Goal: Information Seeking & Learning: Learn about a topic

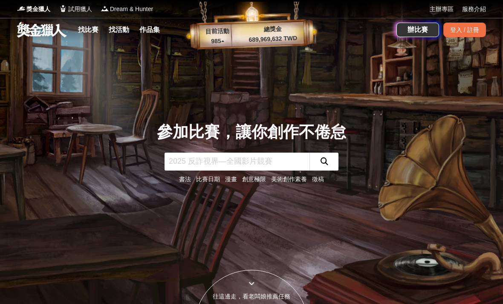
click at [93, 30] on link "找比賽" at bounding box center [88, 30] width 27 height 12
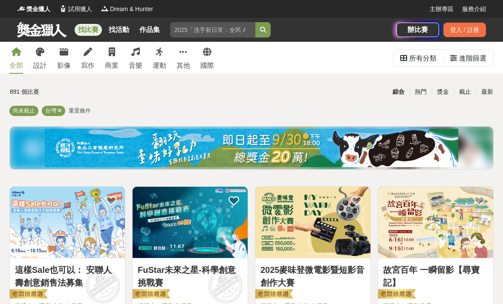
click at [79, 113] on span "重置條件" at bounding box center [80, 110] width 22 height 6
click at [81, 111] on span "重置條件" at bounding box center [80, 110] width 22 height 6
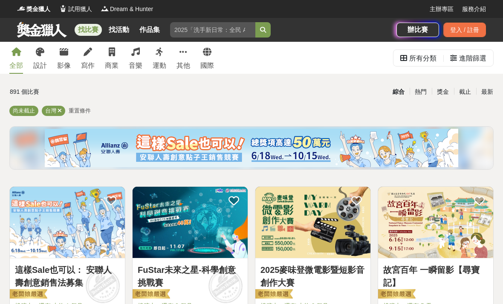
click at [79, 113] on span "重置條件" at bounding box center [80, 110] width 22 height 6
click at [468, 59] on div "進階篩選" at bounding box center [472, 58] width 27 height 17
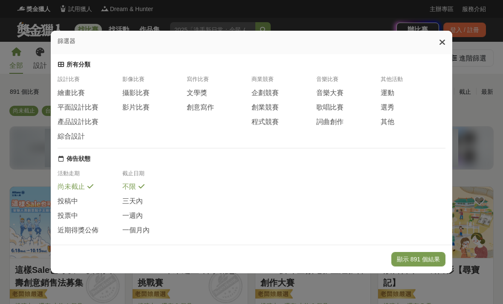
click at [274, 118] on span "程式競賽" at bounding box center [264, 122] width 27 height 9
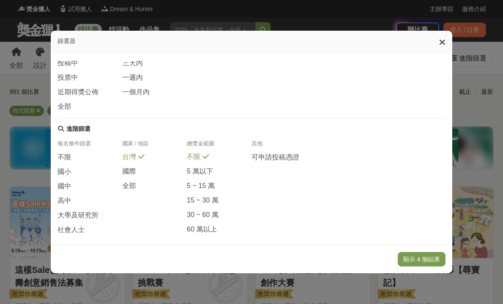
scroll to position [138, 0]
click at [94, 217] on span "大學及研究所" at bounding box center [78, 215] width 41 height 9
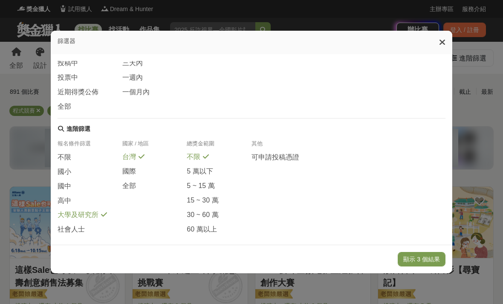
click at [430, 266] on button "顯示 3 個結果" at bounding box center [422, 259] width 48 height 14
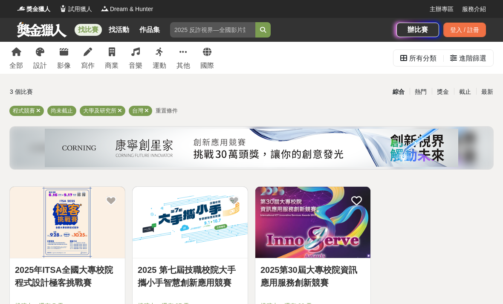
click at [175, 110] on span "重置條件" at bounding box center [167, 110] width 22 height 6
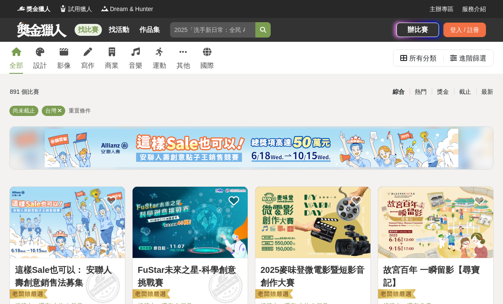
click at [468, 57] on div "進階篩選" at bounding box center [472, 58] width 27 height 17
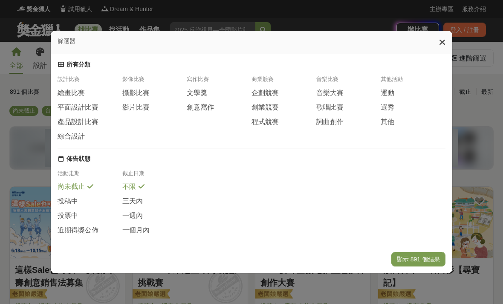
click at [274, 118] on span "程式競賽" at bounding box center [264, 122] width 27 height 9
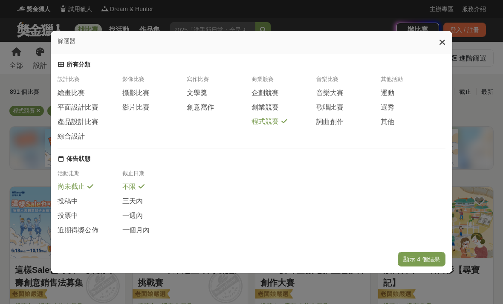
click at [84, 183] on span "尚未截止" at bounding box center [71, 186] width 27 height 9
click at [76, 240] on div "全部" at bounding box center [90, 244] width 65 height 9
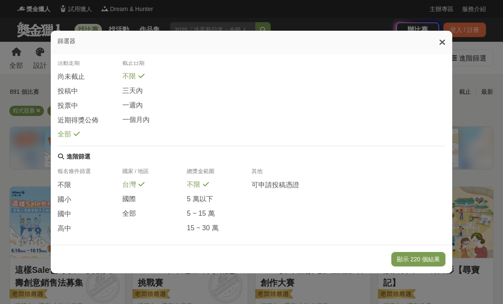
click at [87, 240] on span "大學及研究所" at bounding box center [78, 243] width 41 height 9
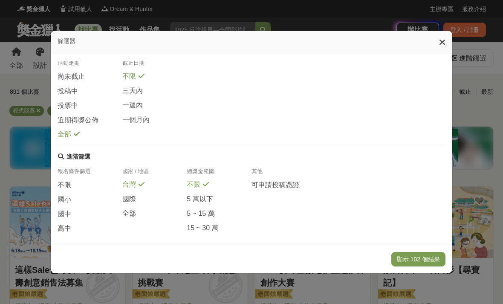
click at [419, 266] on button "顯示 102 個結果" at bounding box center [418, 259] width 54 height 14
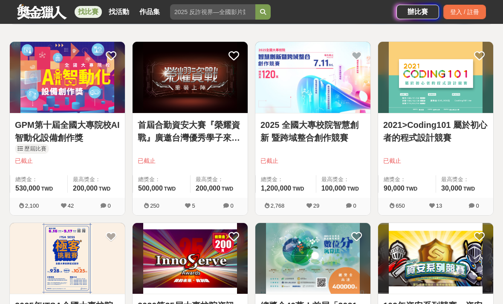
scroll to position [150, 0]
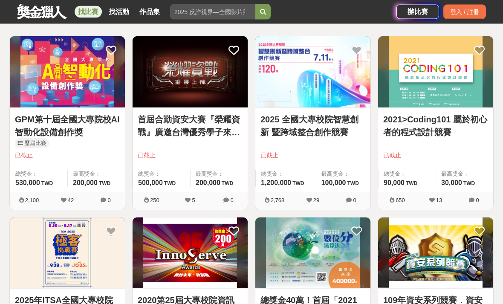
click at [442, 95] on img at bounding box center [435, 72] width 115 height 71
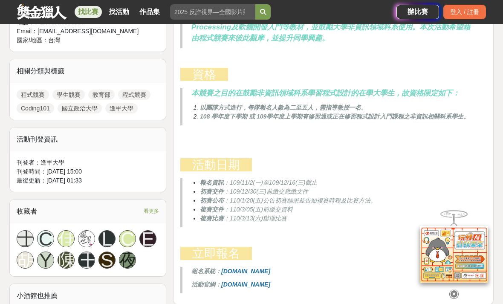
scroll to position [398, 0]
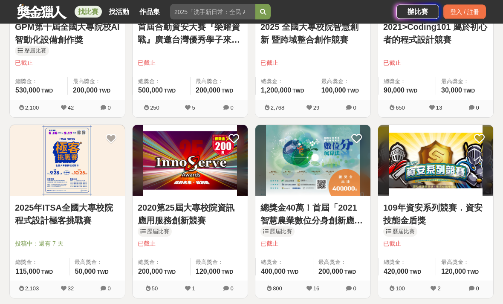
scroll to position [242, 0]
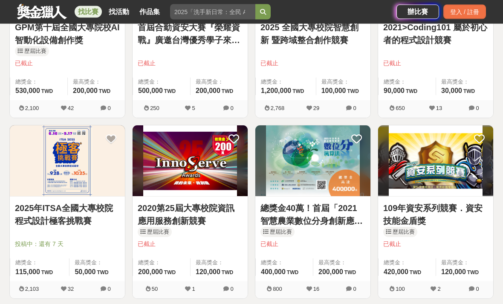
click at [86, 165] on img at bounding box center [67, 161] width 115 height 71
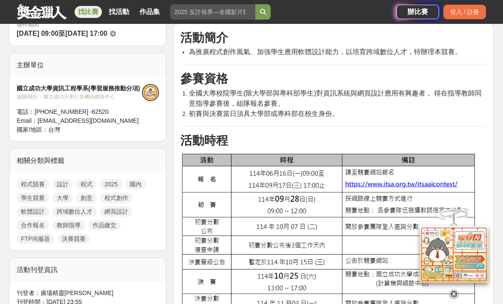
scroll to position [265, 0]
